Goal: Communication & Community: Connect with others

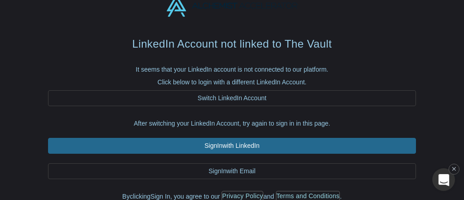
scroll to position [36, 0]
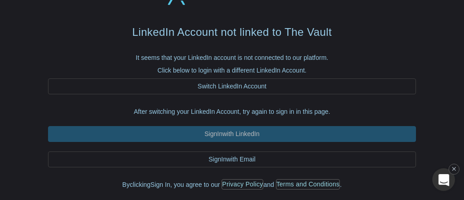
click at [210, 135] on link "Sign In with LinkedIn" at bounding box center [232, 134] width 368 height 16
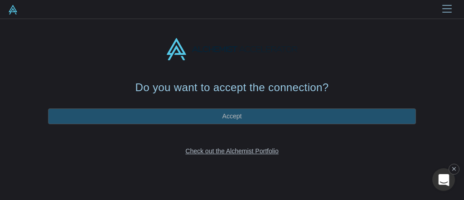
click at [216, 115] on button "Accept" at bounding box center [232, 116] width 368 height 16
